Goal: Navigation & Orientation: Understand site structure

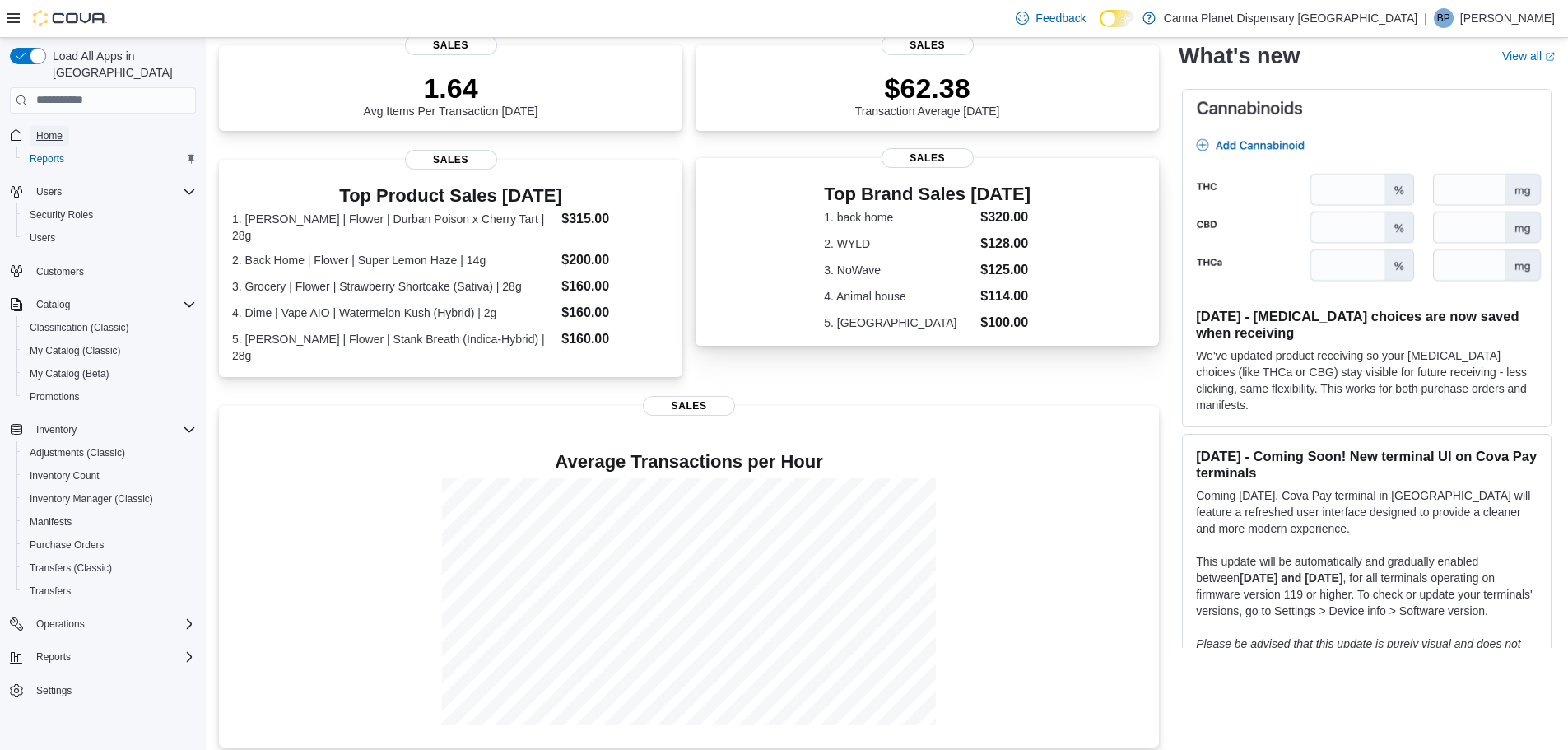
scroll to position [384, 0]
